Goal: Feedback & Contribution: Submit feedback/report problem

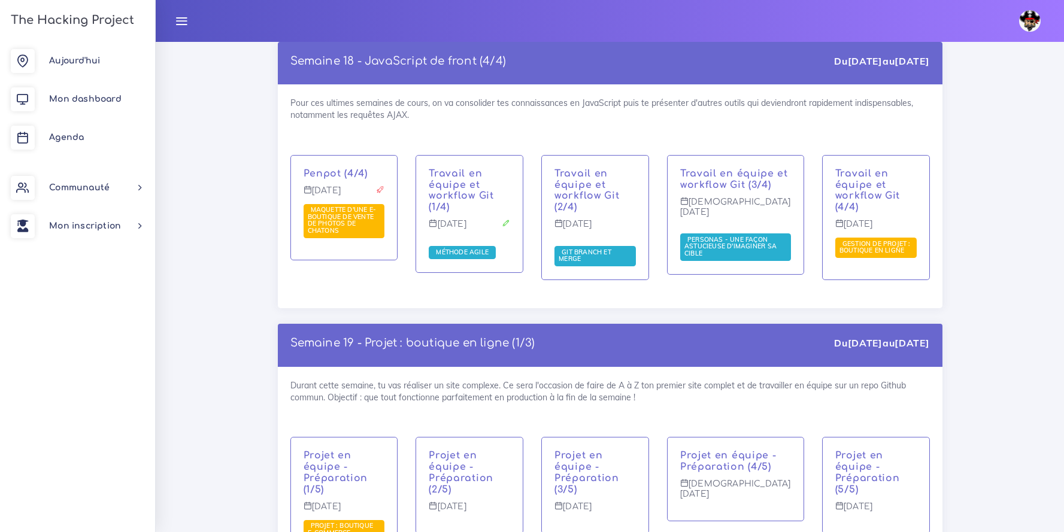
scroll to position [7295, 0]
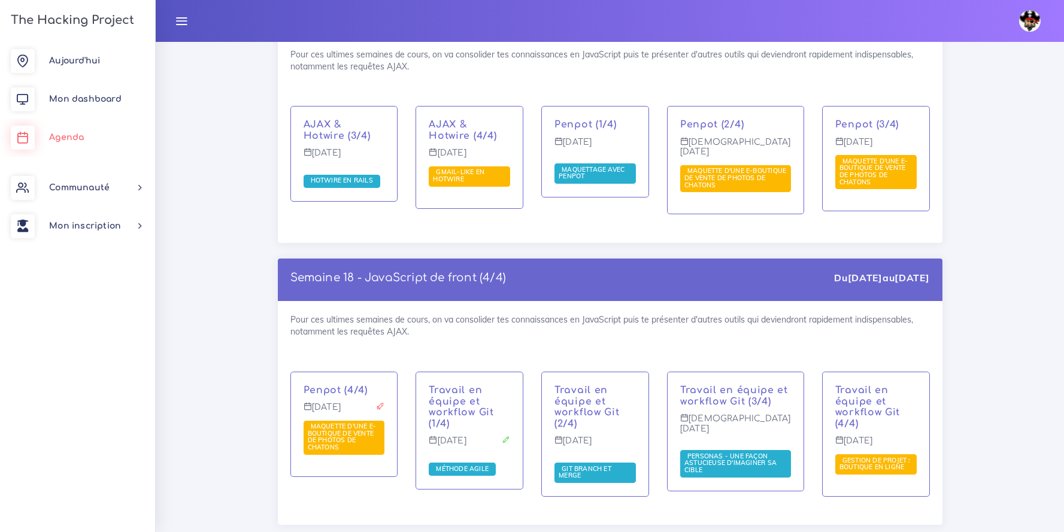
click at [94, 132] on link "Agenda" at bounding box center [77, 138] width 155 height 38
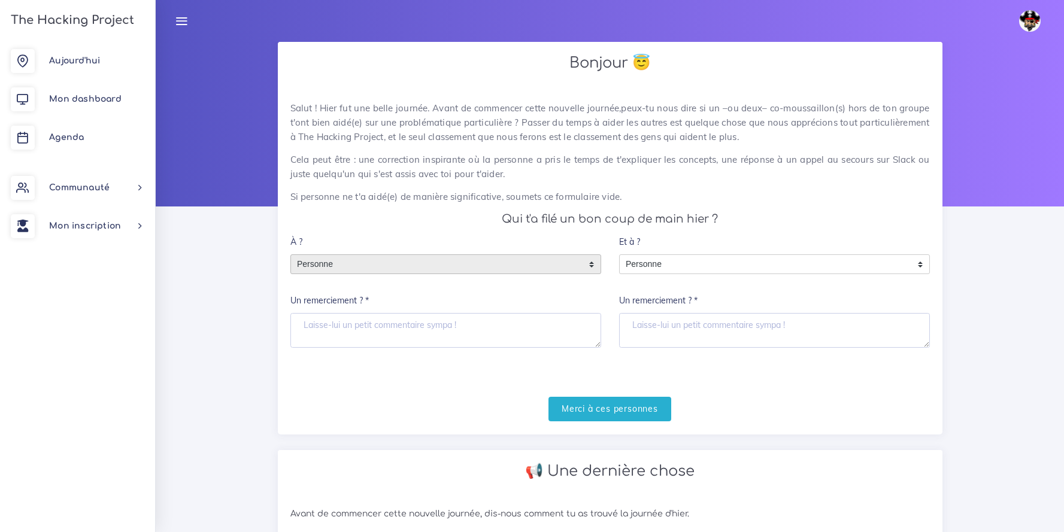
click at [536, 256] on span "Personne" at bounding box center [437, 264] width 292 height 19
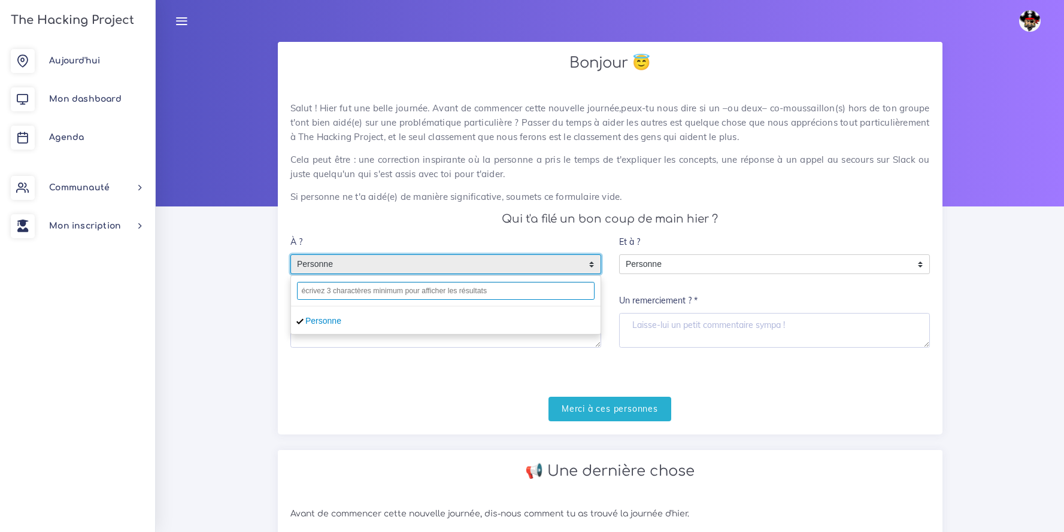
click at [526, 292] on input "text" at bounding box center [446, 291] width 298 height 18
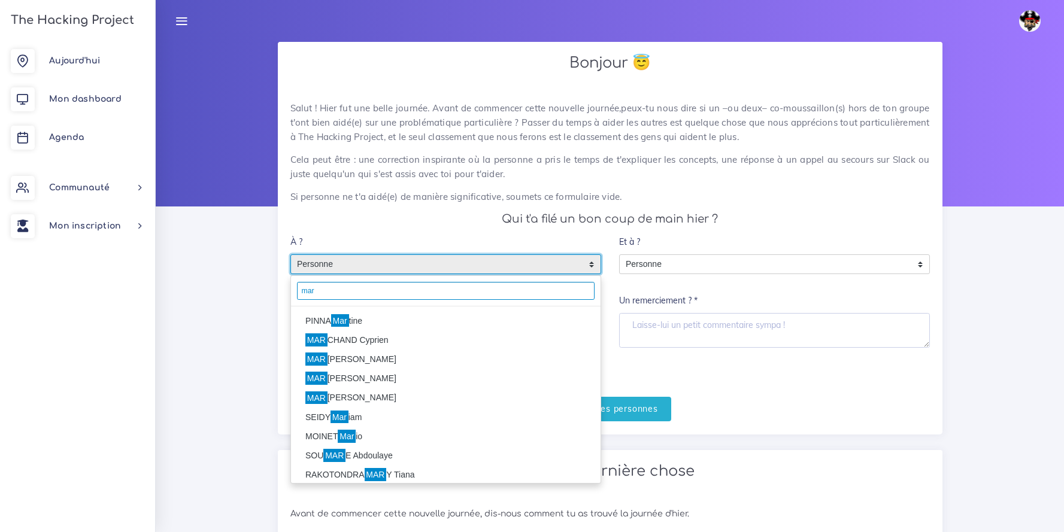
type input "mar"
click at [337, 318] on mark "Mar" at bounding box center [340, 320] width 18 height 13
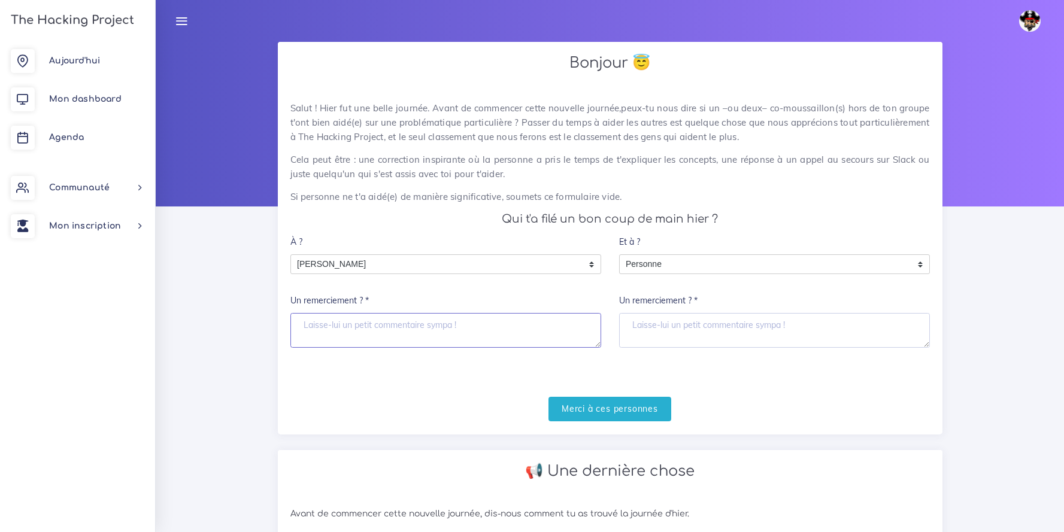
click at [346, 327] on textarea "Un remerciement ? *" at bounding box center [445, 330] width 311 height 35
type textarea "Cimer Albert"
click at [647, 411] on input "Merci à ces personnes" at bounding box center [609, 409] width 123 height 25
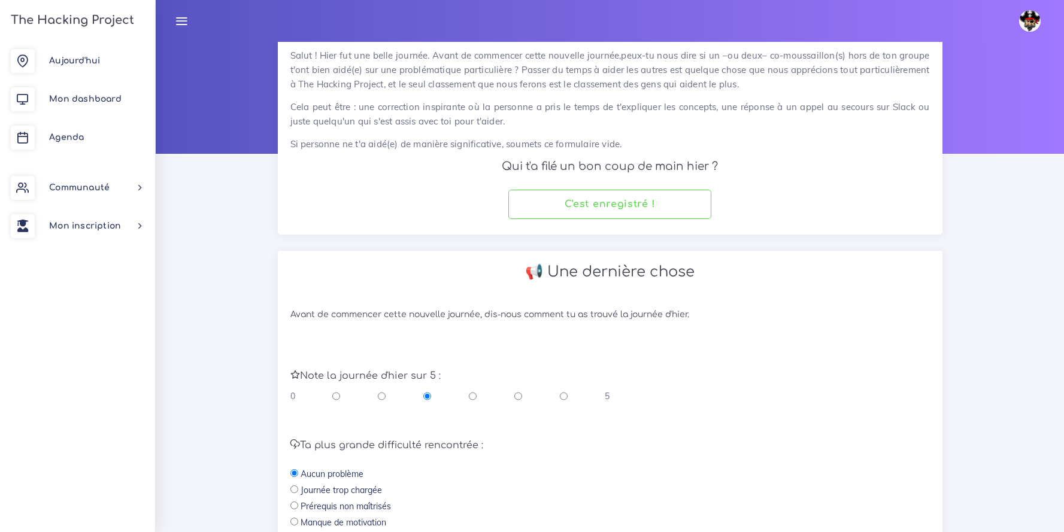
scroll to position [104, 0]
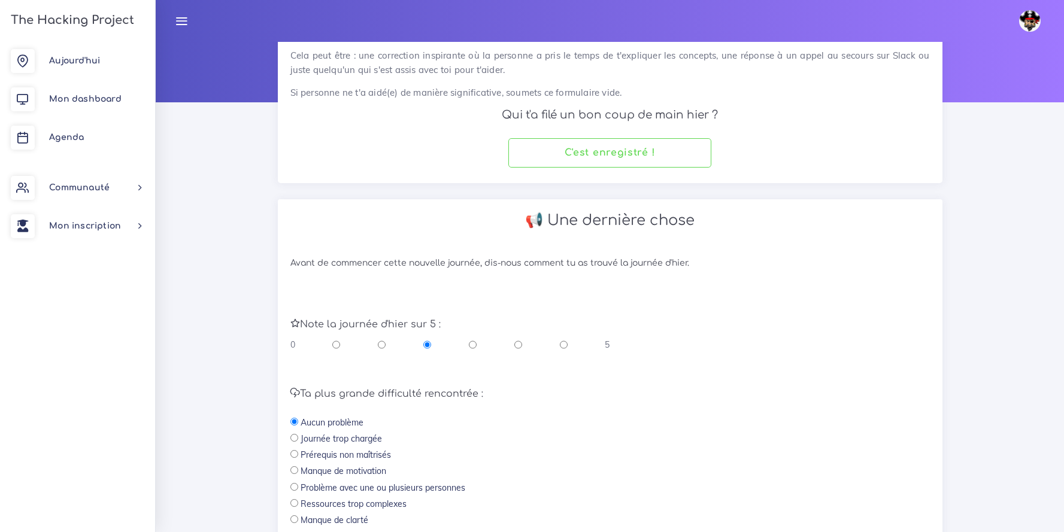
click at [563, 343] on input "radio" at bounding box center [564, 345] width 8 height 12
radio input "true"
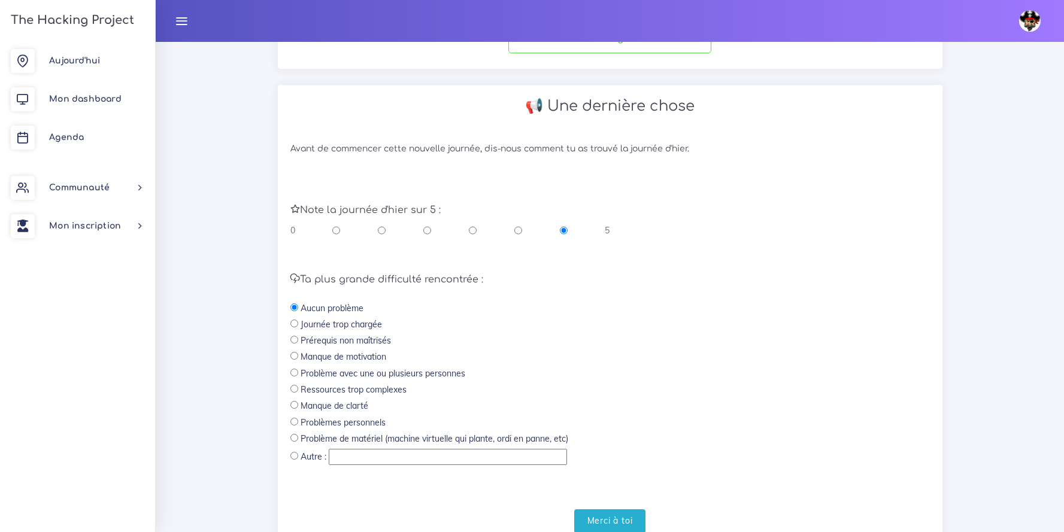
scroll to position [267, 0]
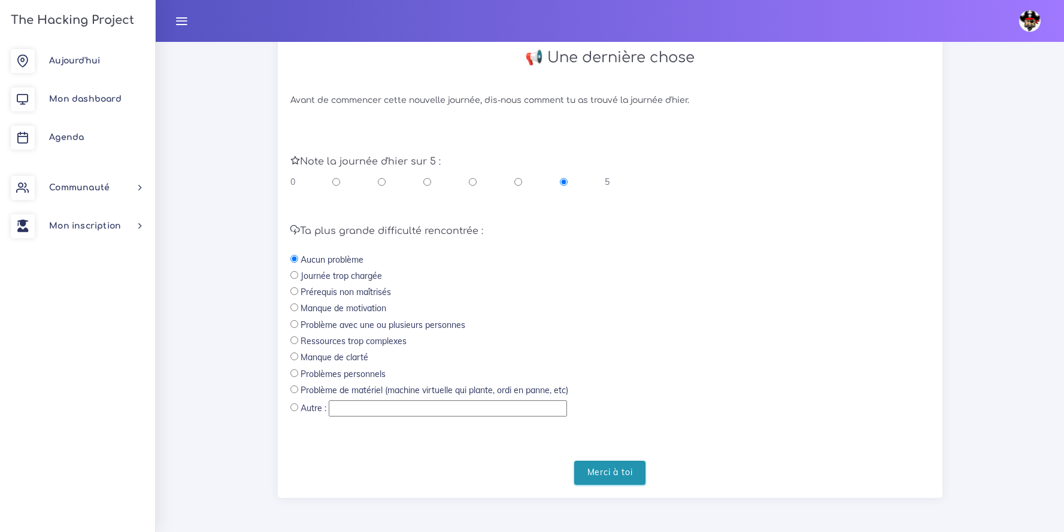
click at [608, 483] on input "Merci à toi" at bounding box center [610, 473] width 72 height 25
